Goal: Task Accomplishment & Management: Use online tool/utility

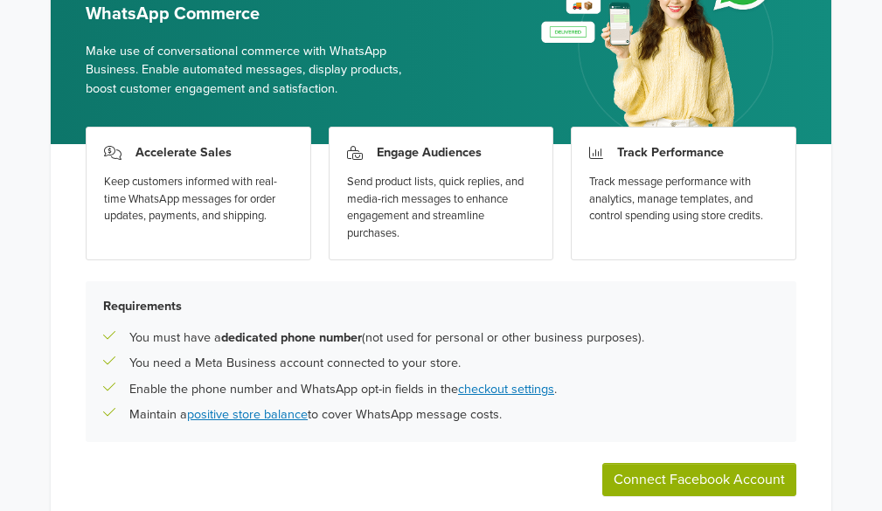
scroll to position [229, 0]
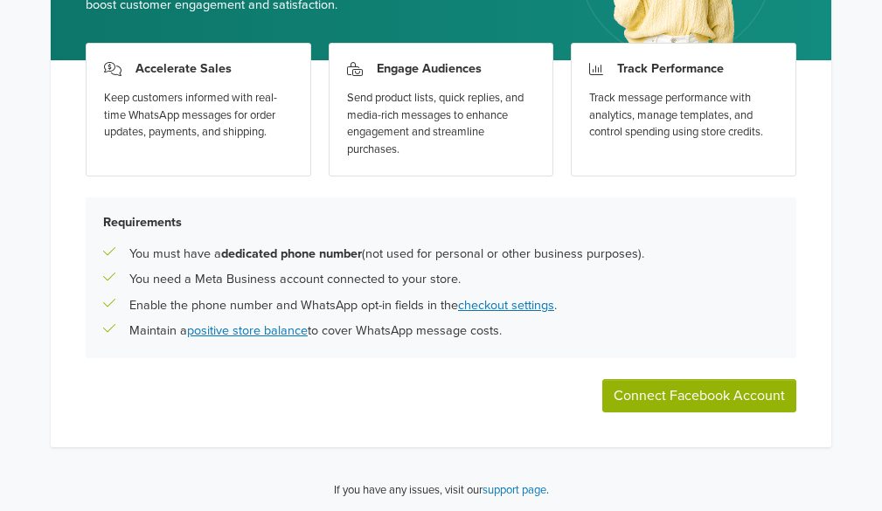
click at [678, 403] on button "Connect Facebook Account" at bounding box center [699, 395] width 194 height 33
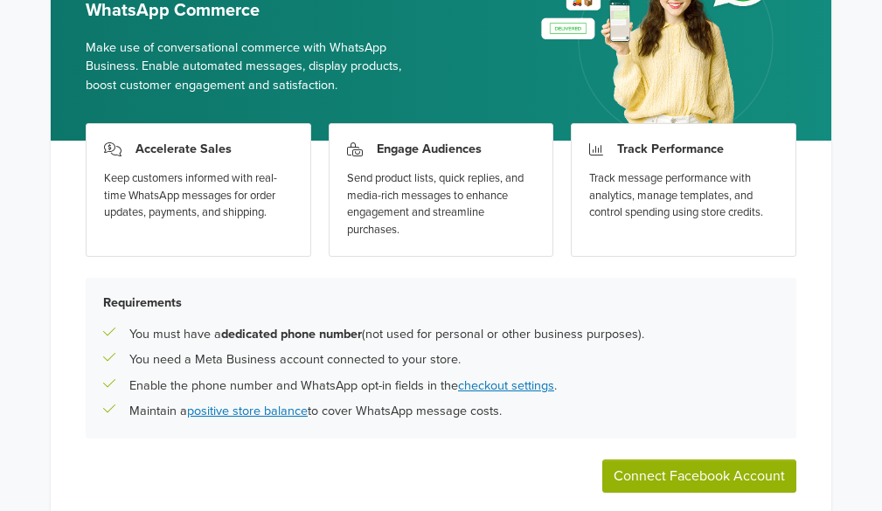
scroll to position [54, 0]
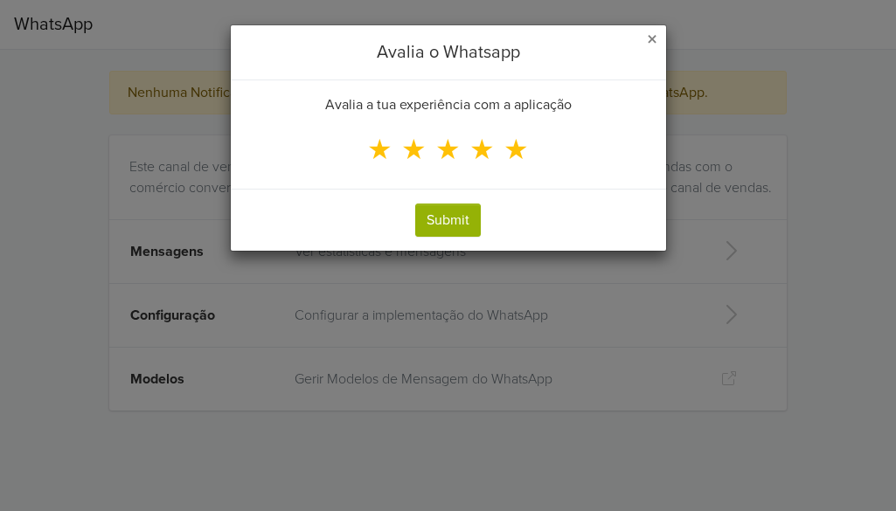
drag, startPoint x: 515, startPoint y: 146, endPoint x: 472, endPoint y: 196, distance: 65.7
click at [511, 148] on span "★" at bounding box center [516, 150] width 25 height 33
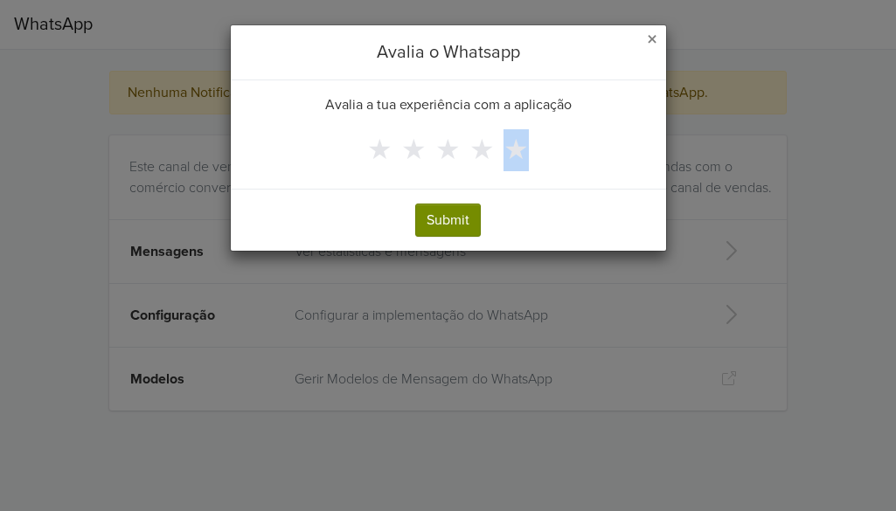
click at [463, 212] on button "Submit" at bounding box center [448, 220] width 66 height 33
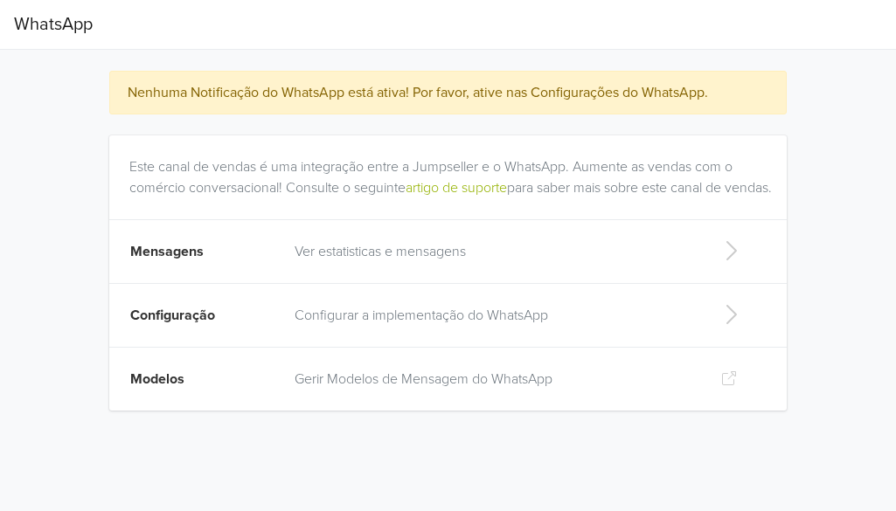
click at [473, 326] on p "Configurar a implementação do WhatsApp" at bounding box center [494, 315] width 398 height 21
